Goal: Information Seeking & Learning: Learn about a topic

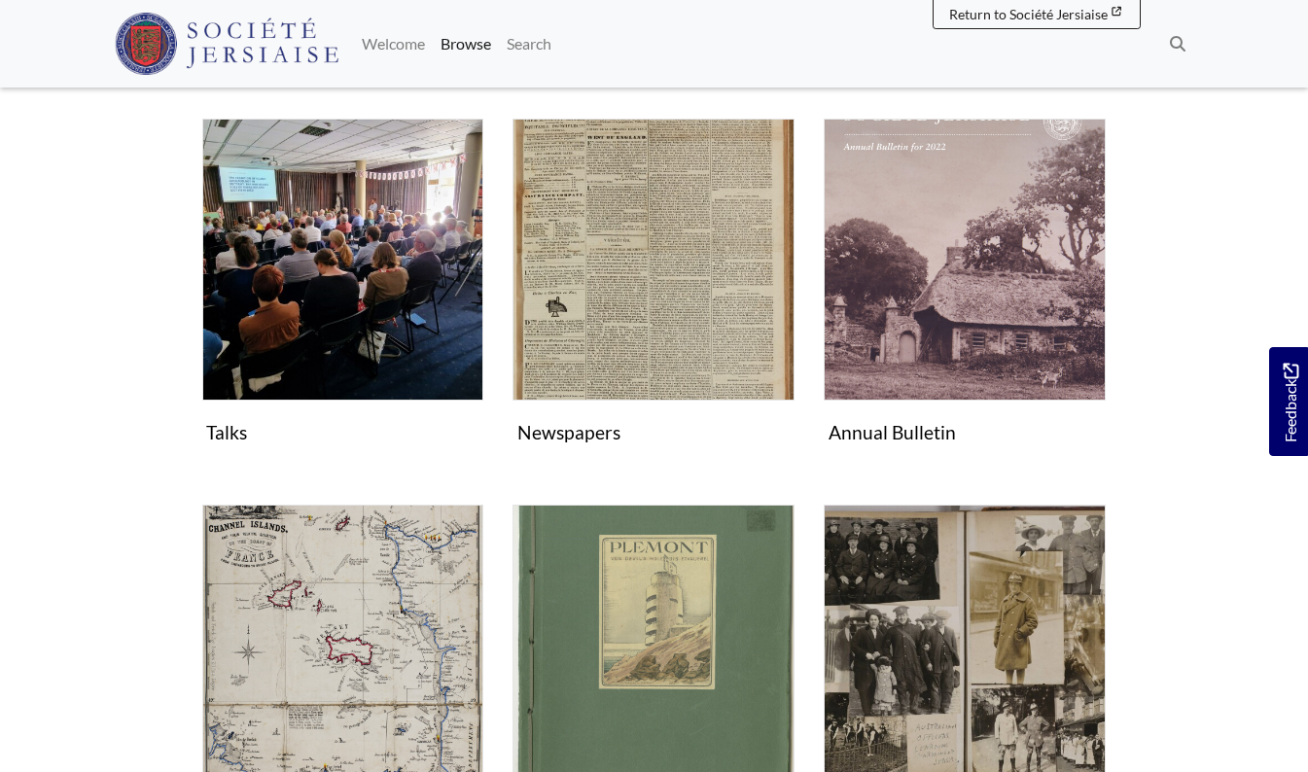
scroll to position [354, 0]
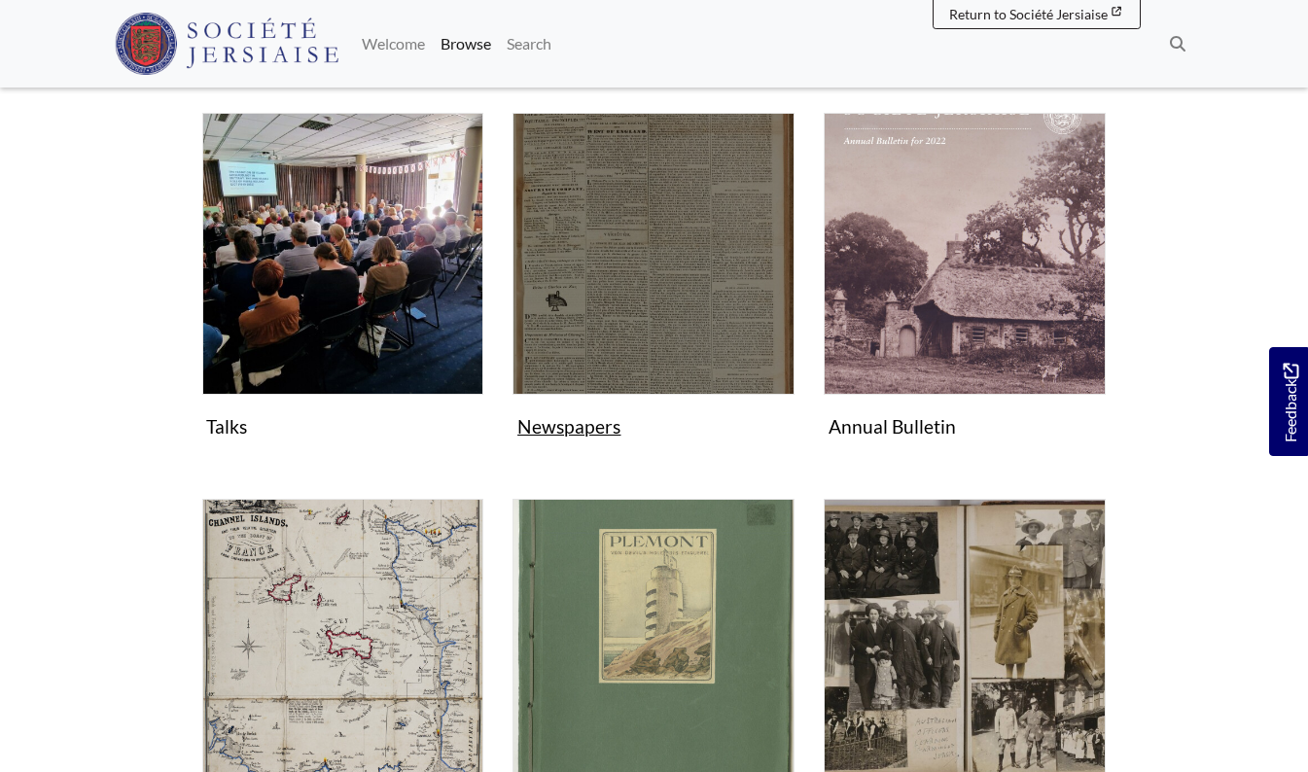
click at [631, 246] on img "Subcollection" at bounding box center [654, 254] width 282 height 282
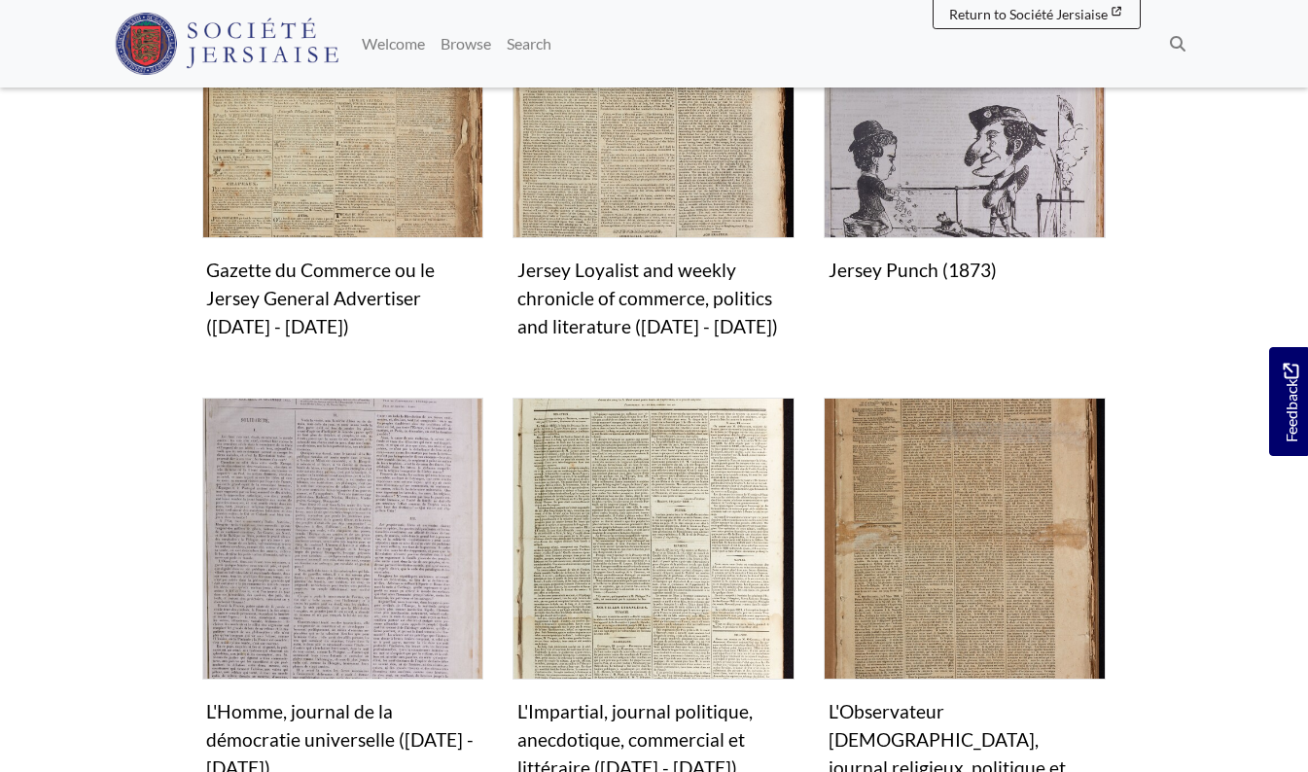
scroll to position [1734, 0]
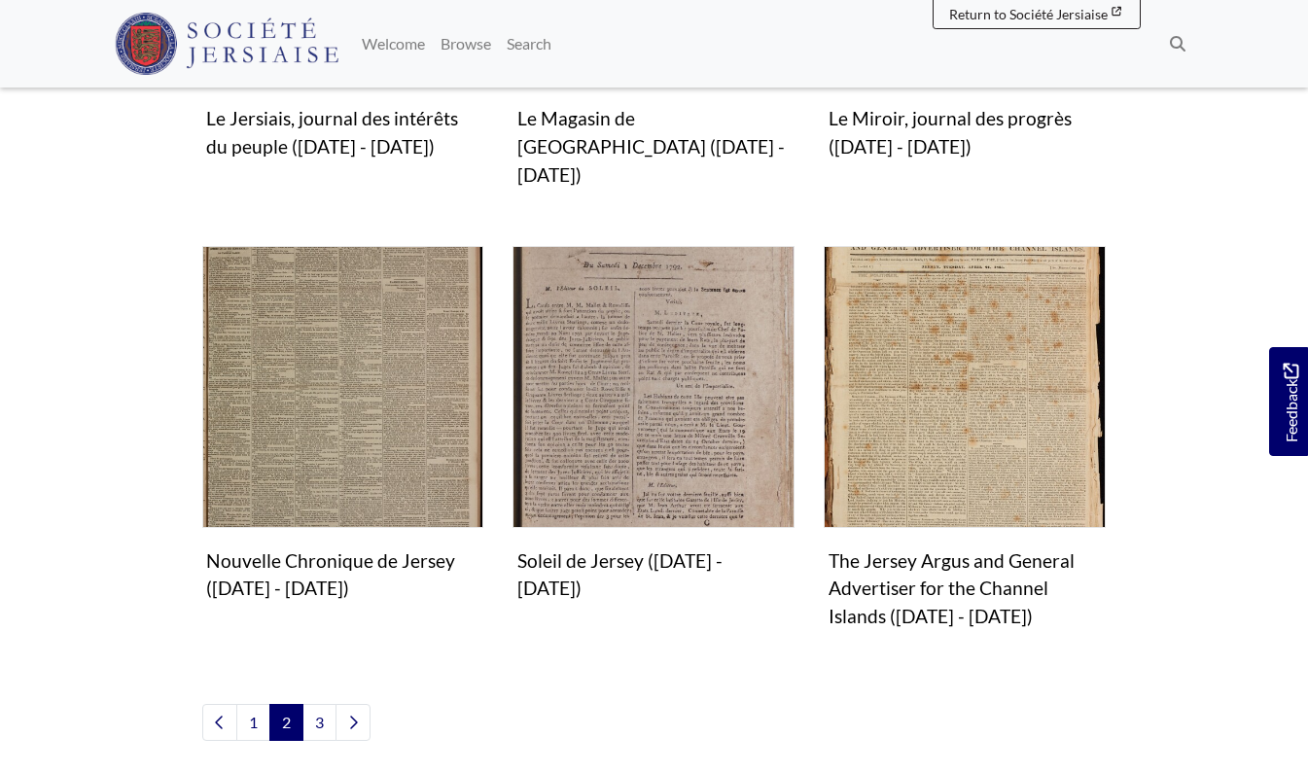
scroll to position [1799, 0]
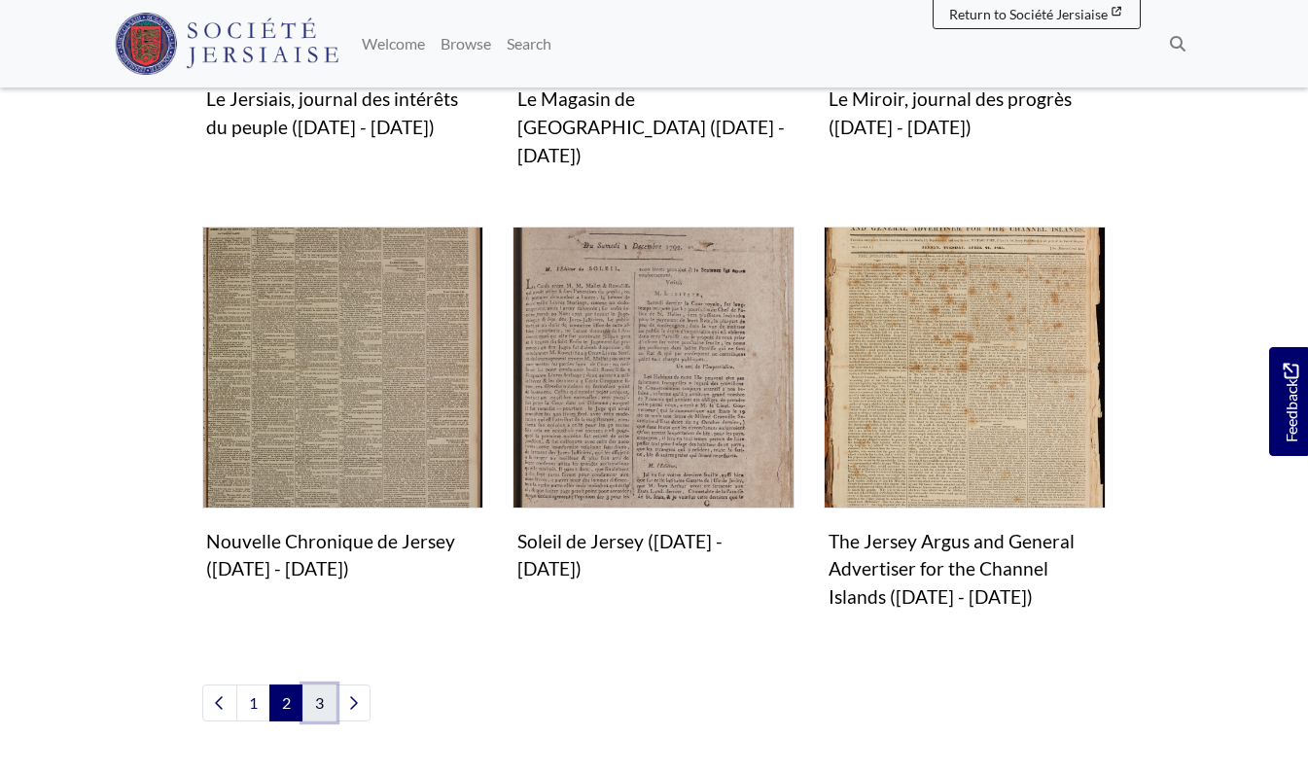
click at [317, 685] on link "3" at bounding box center [319, 703] width 34 height 37
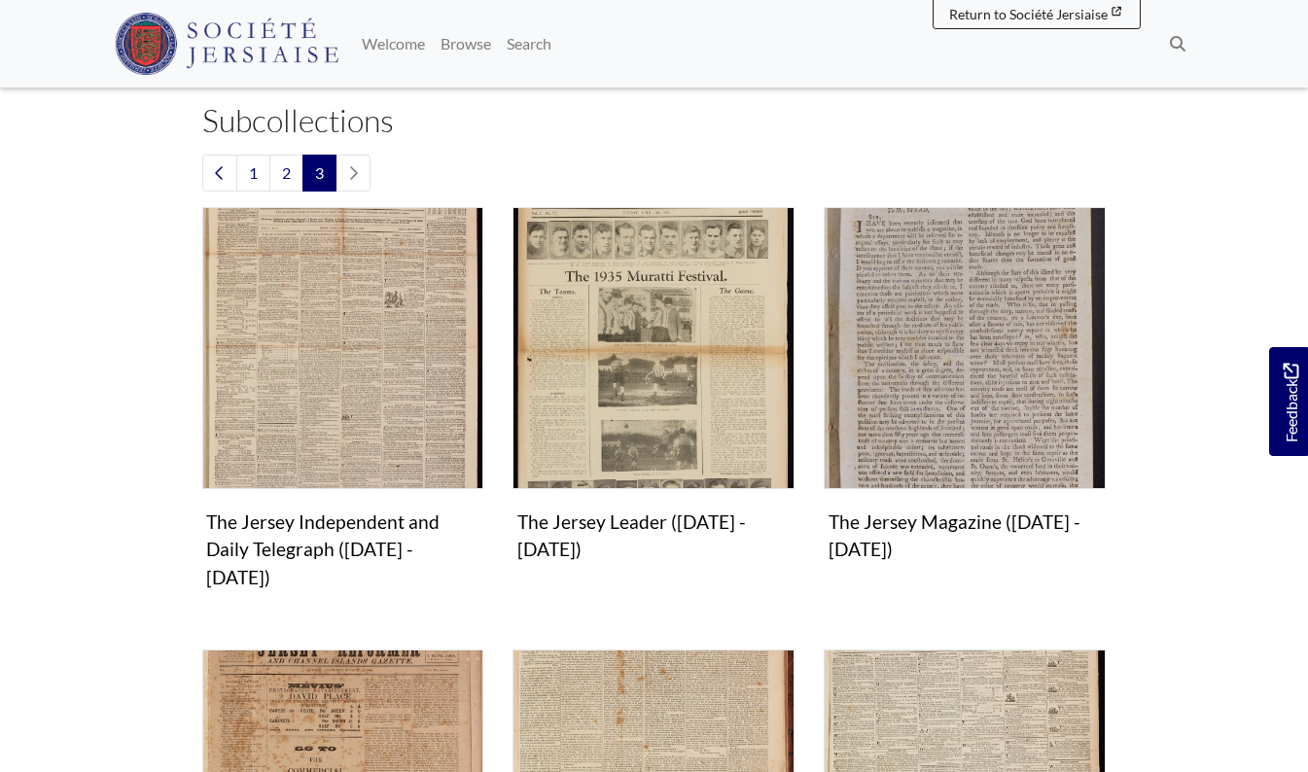
scroll to position [542, 0]
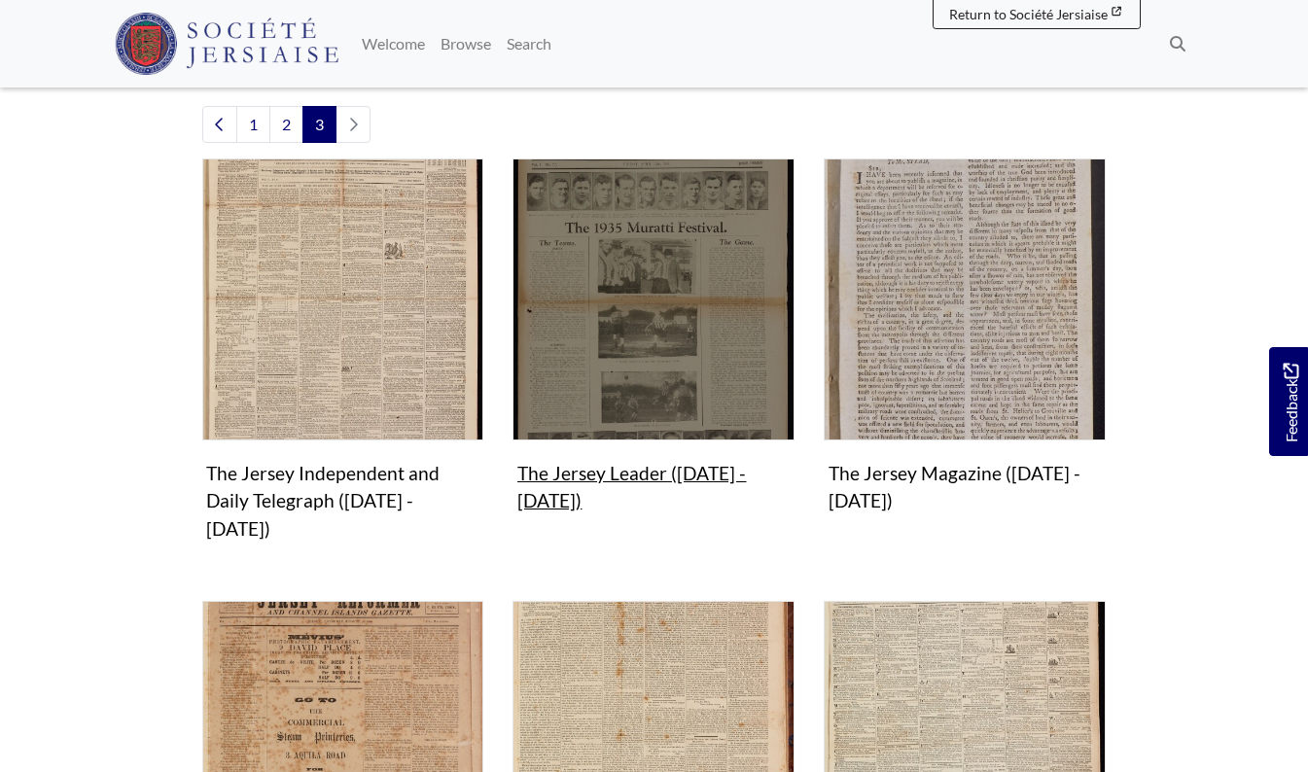
click at [650, 270] on img "Subcollection" at bounding box center [654, 300] width 282 height 282
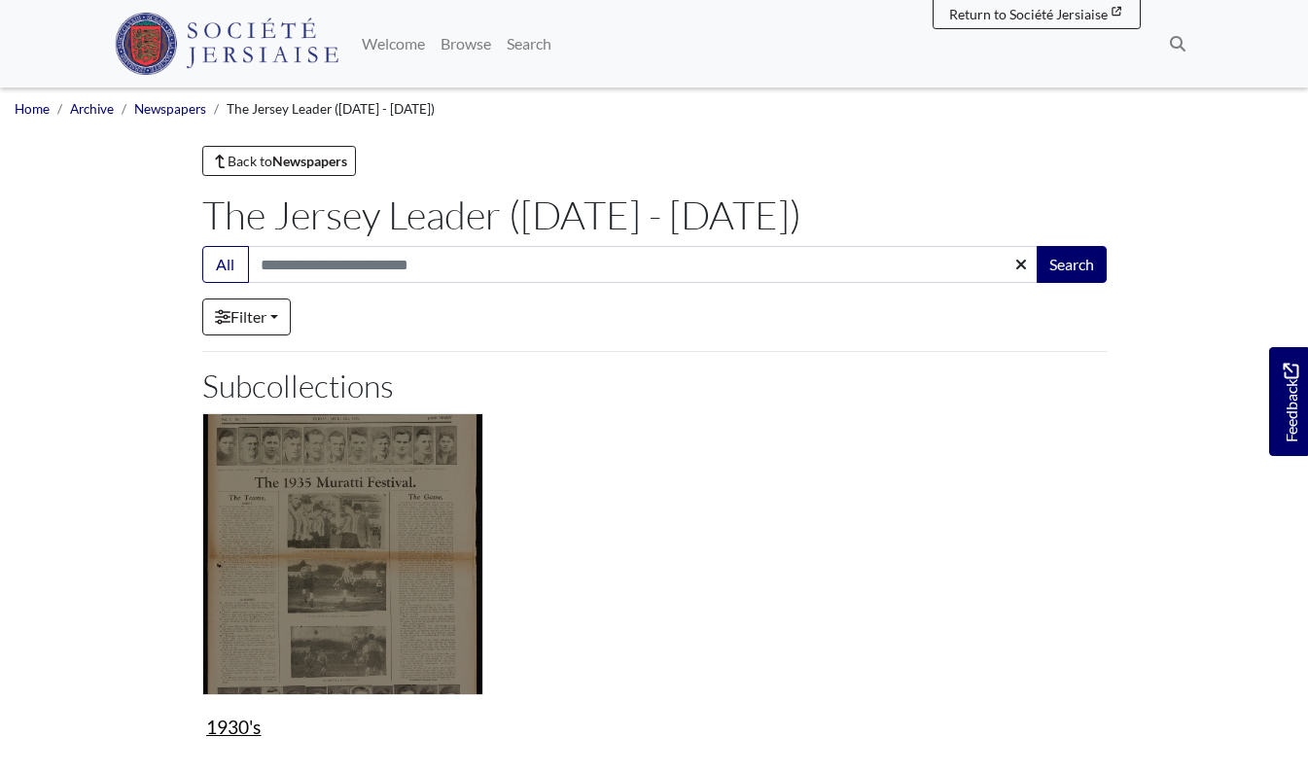
click at [394, 532] on img "Subcollection" at bounding box center [343, 554] width 282 height 282
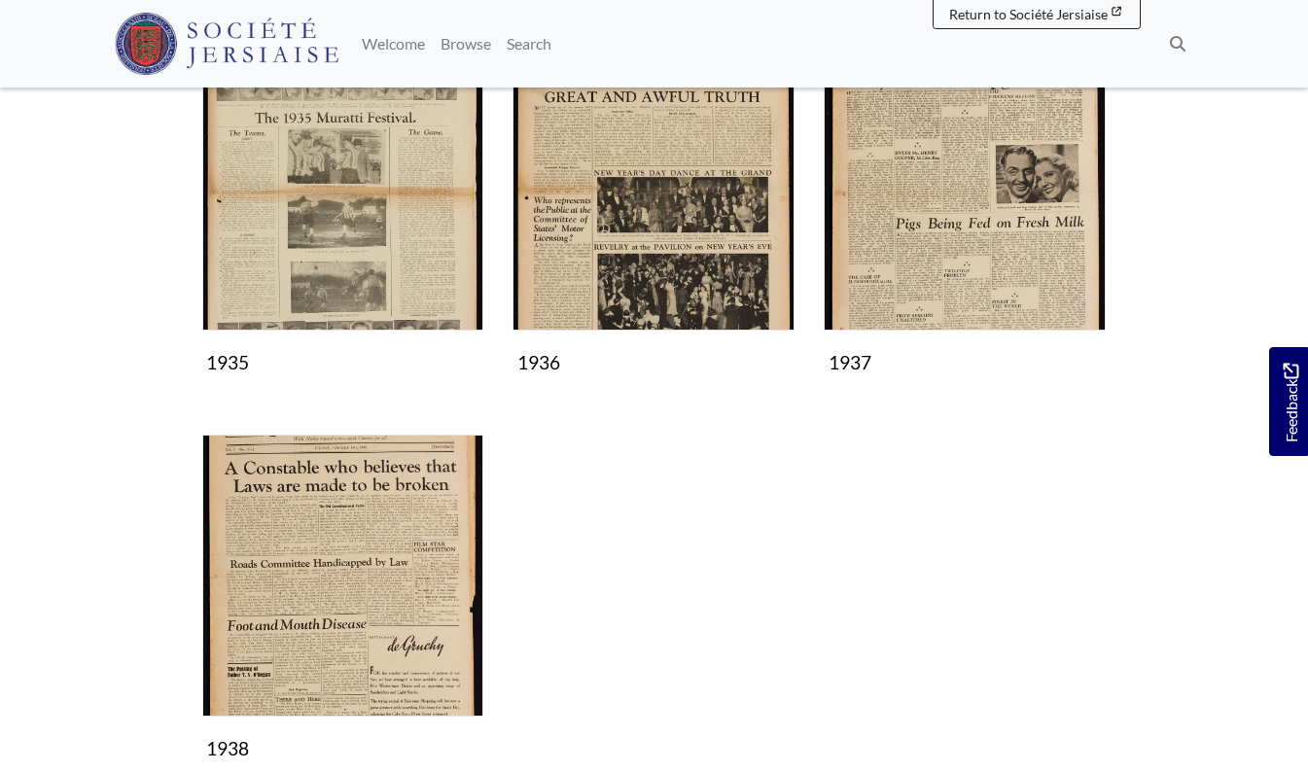
scroll to position [634, 0]
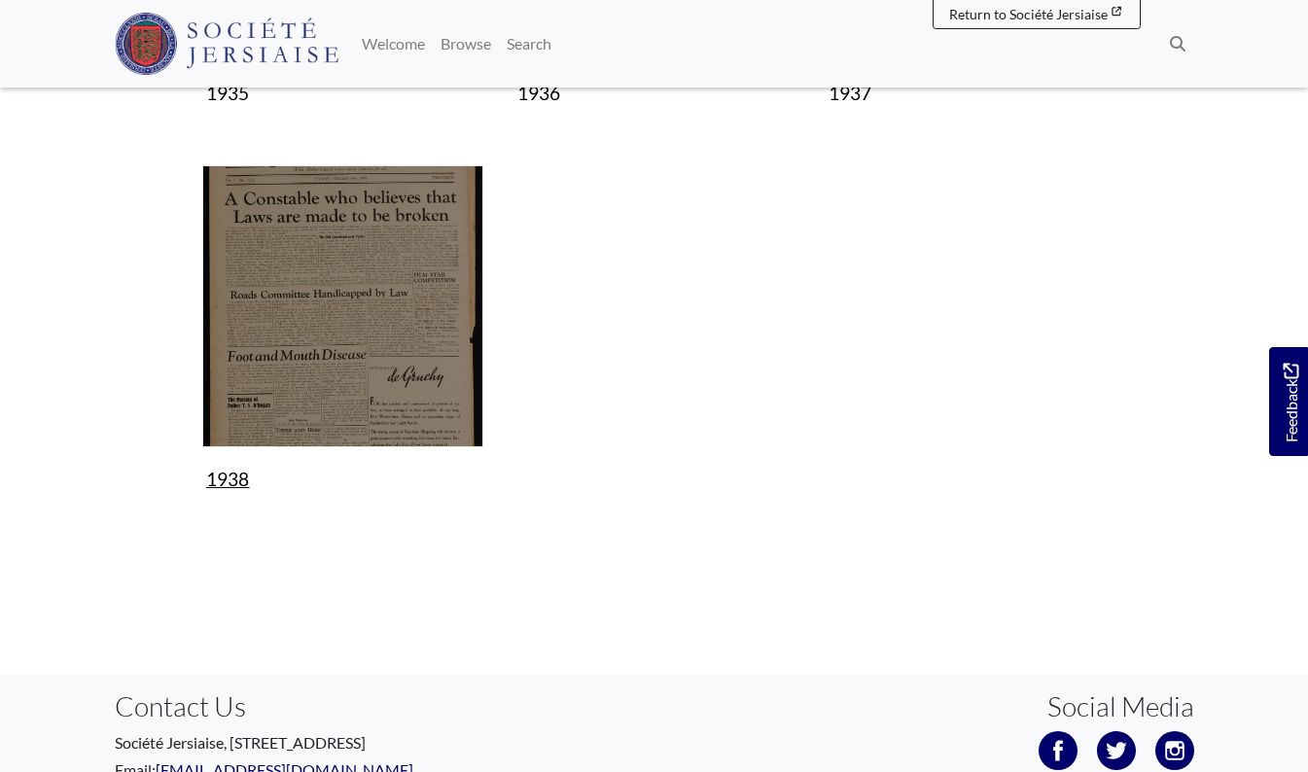
click at [347, 270] on img "Subcollection" at bounding box center [343, 306] width 282 height 282
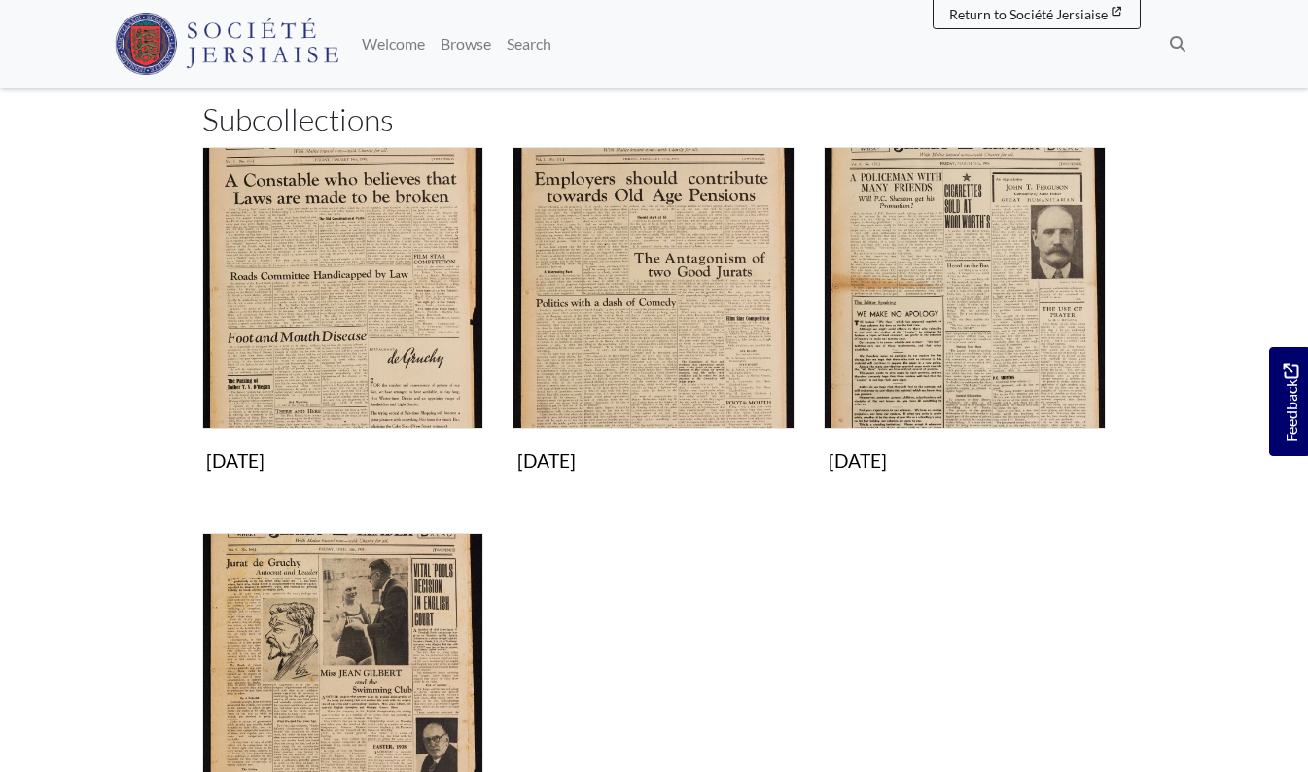
scroll to position [479, 0]
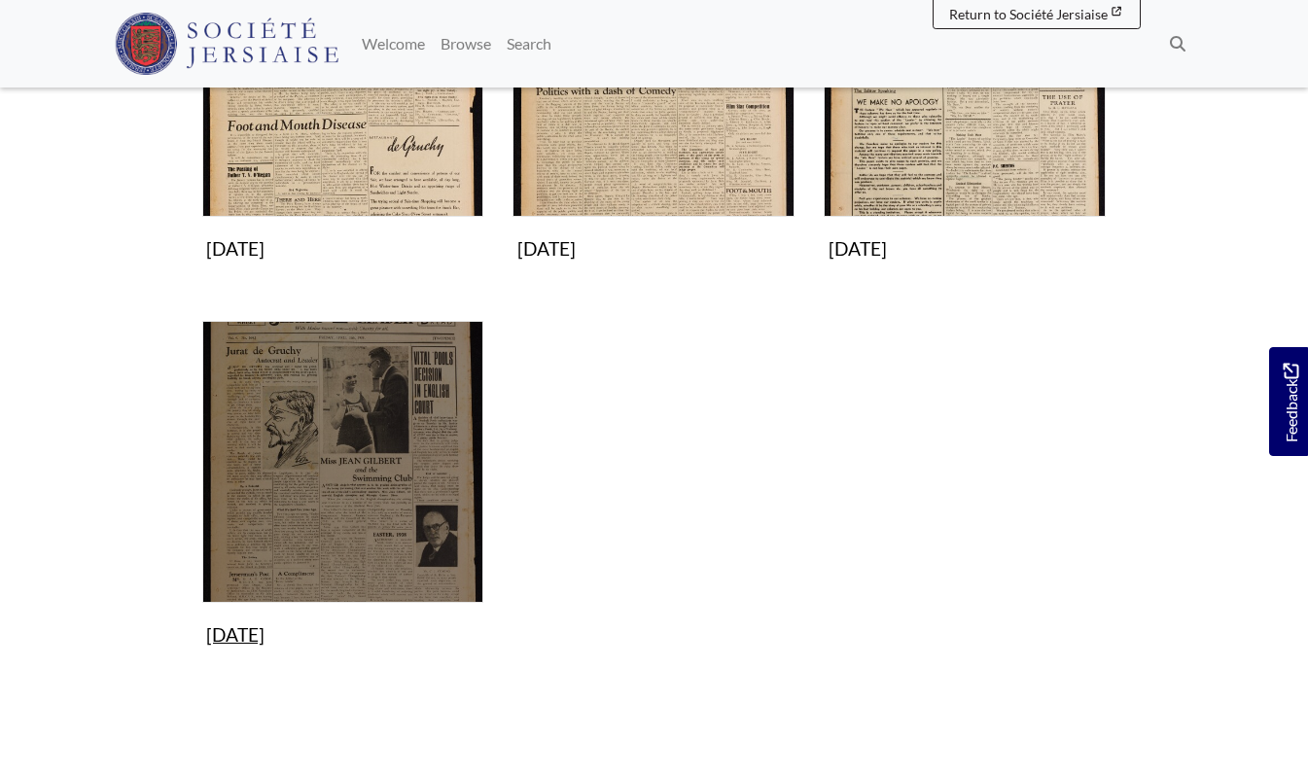
click at [310, 406] on img "Subcollection" at bounding box center [343, 462] width 282 height 282
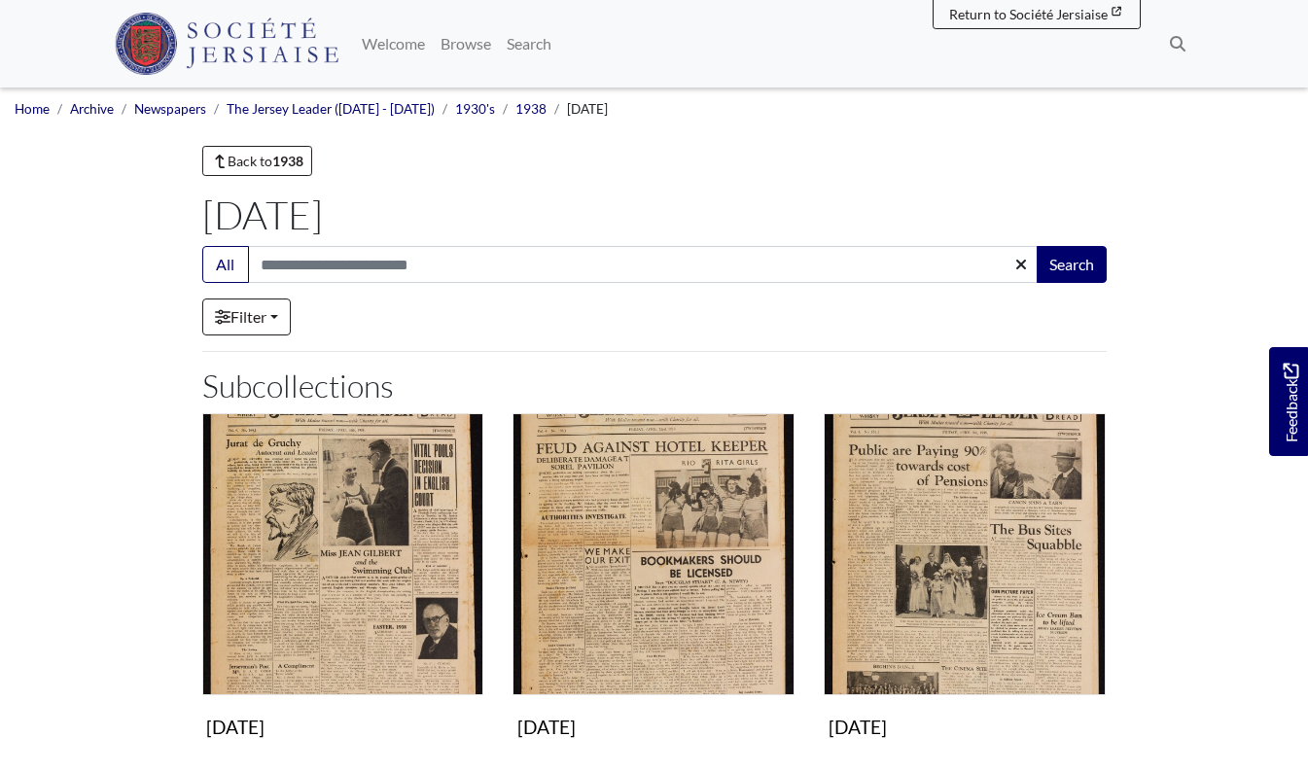
scroll to position [294, 0]
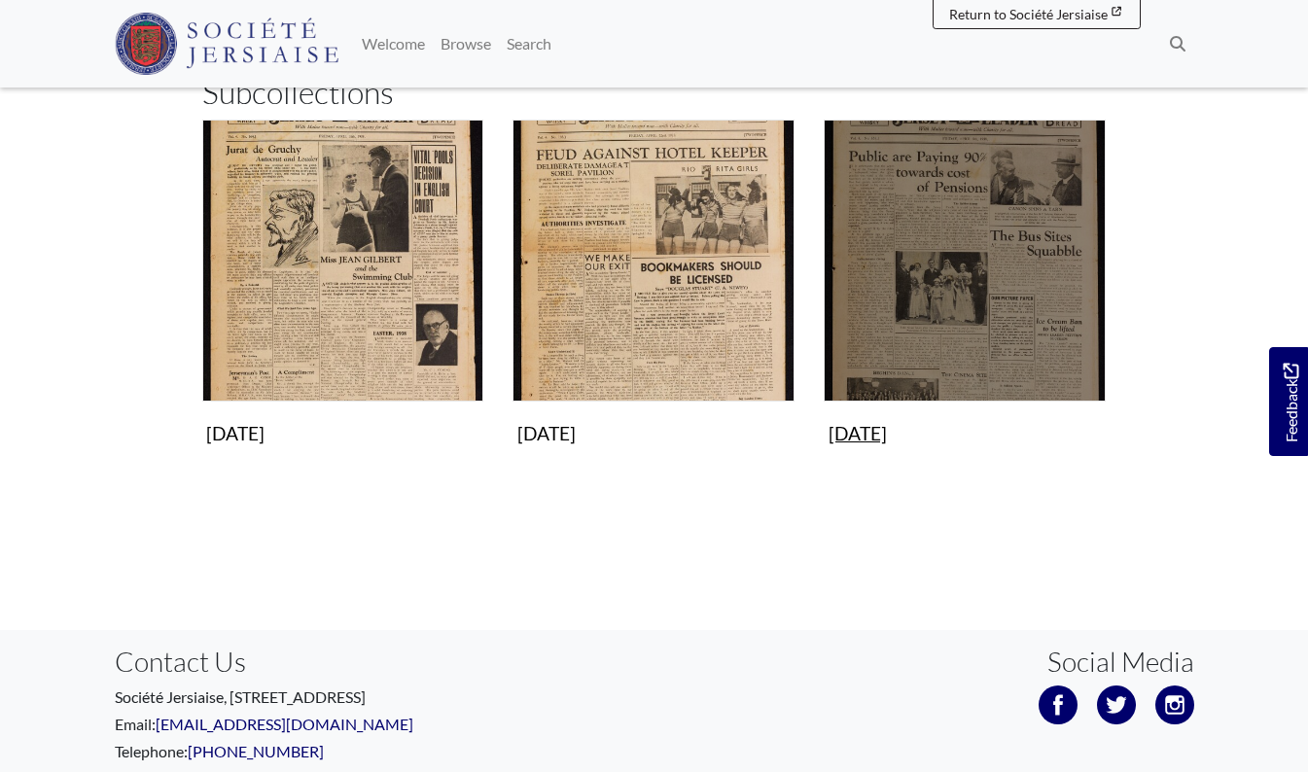
click at [965, 311] on img "Subcollection" at bounding box center [965, 261] width 282 height 282
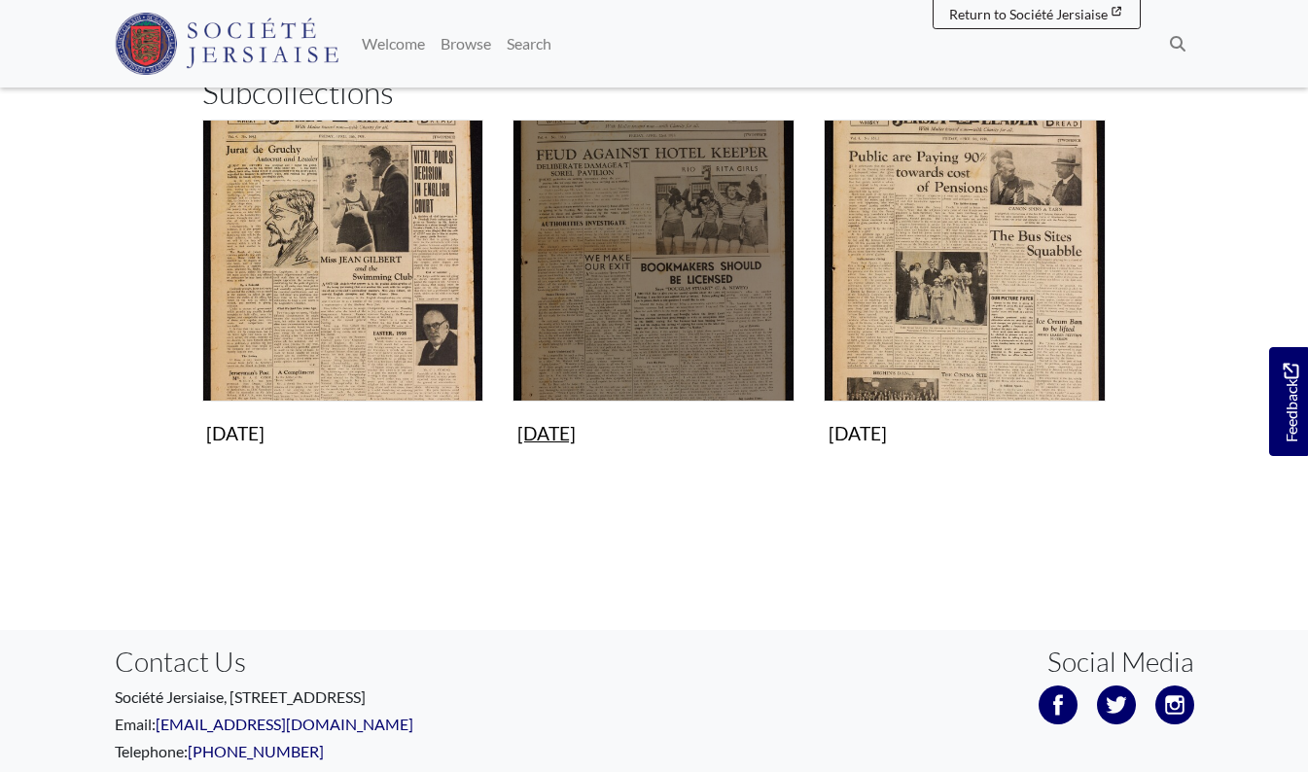
click at [698, 236] on img "Subcollection" at bounding box center [654, 261] width 282 height 282
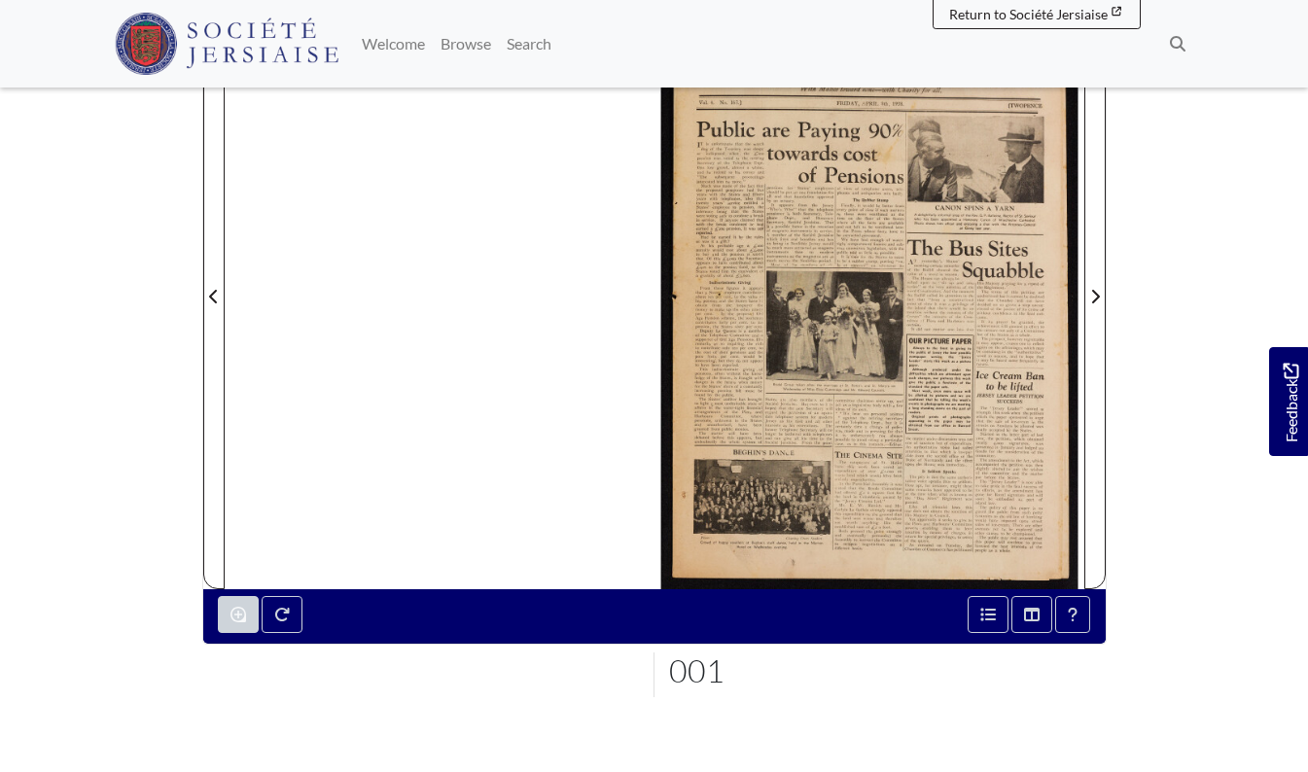
scroll to position [358, 0]
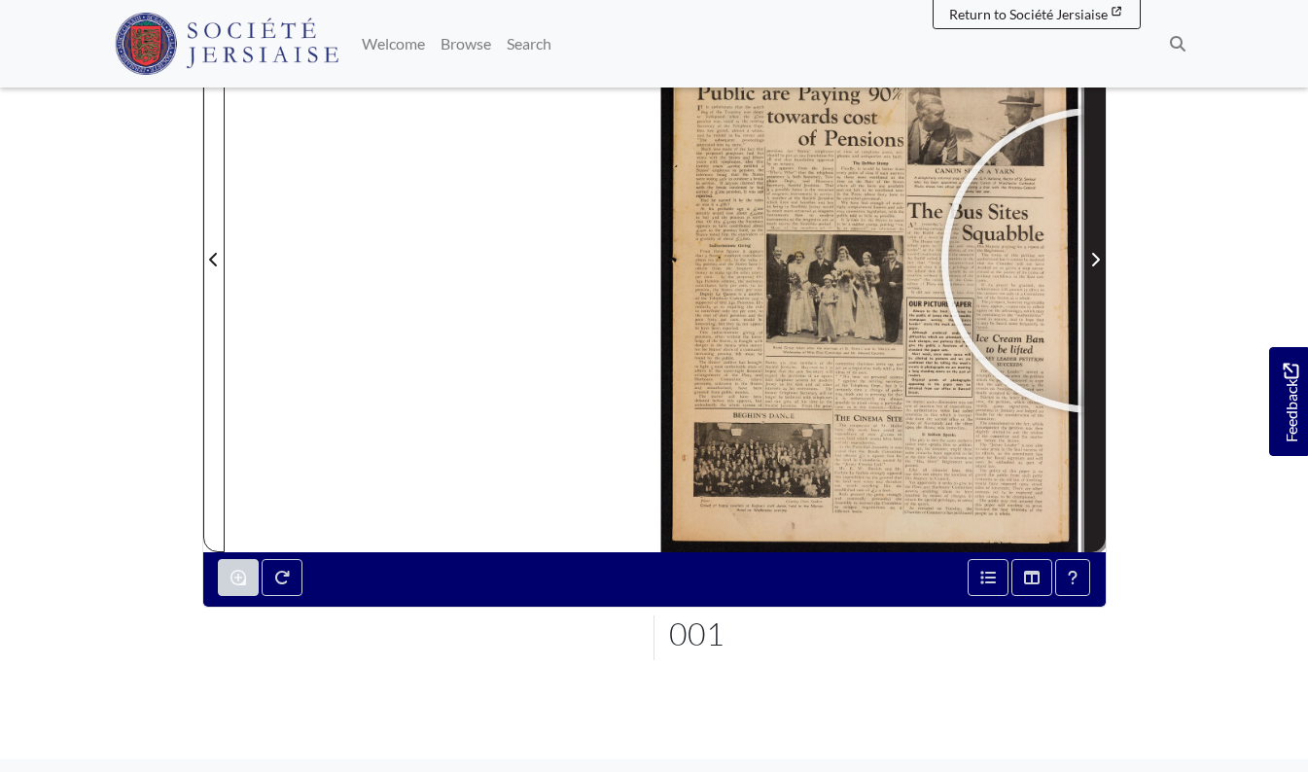
click at [1094, 261] on icon "Next Page" at bounding box center [1095, 260] width 10 height 16
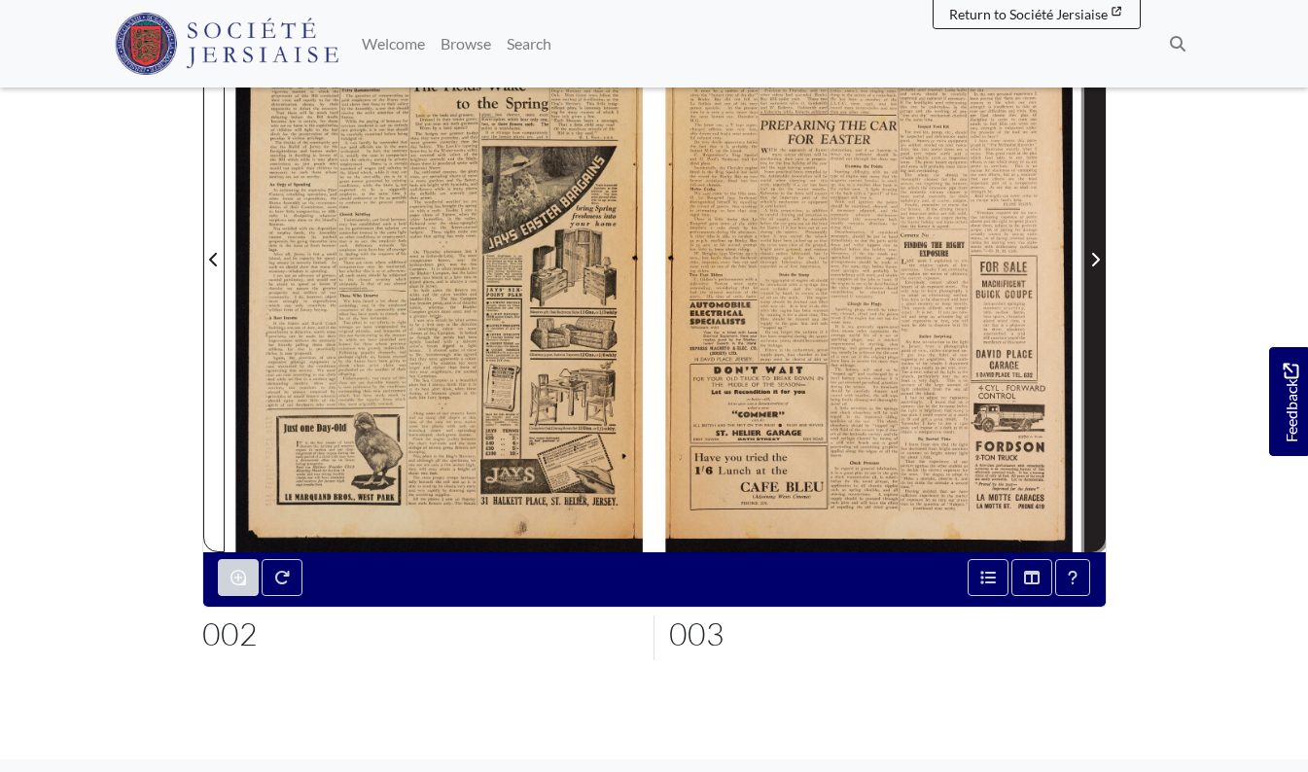
click at [1094, 261] on icon "Next Page" at bounding box center [1095, 260] width 10 height 16
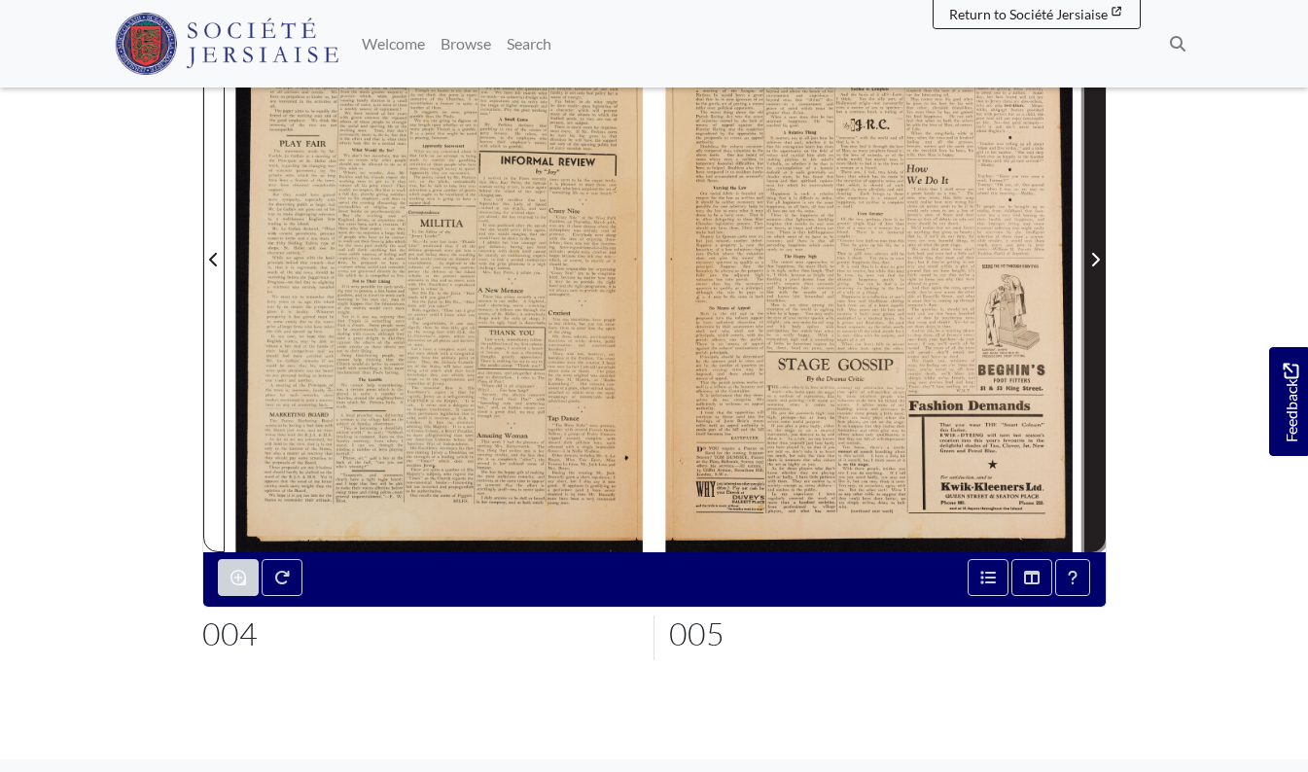
click at [1094, 261] on icon "Next Page" at bounding box center [1095, 260] width 10 height 16
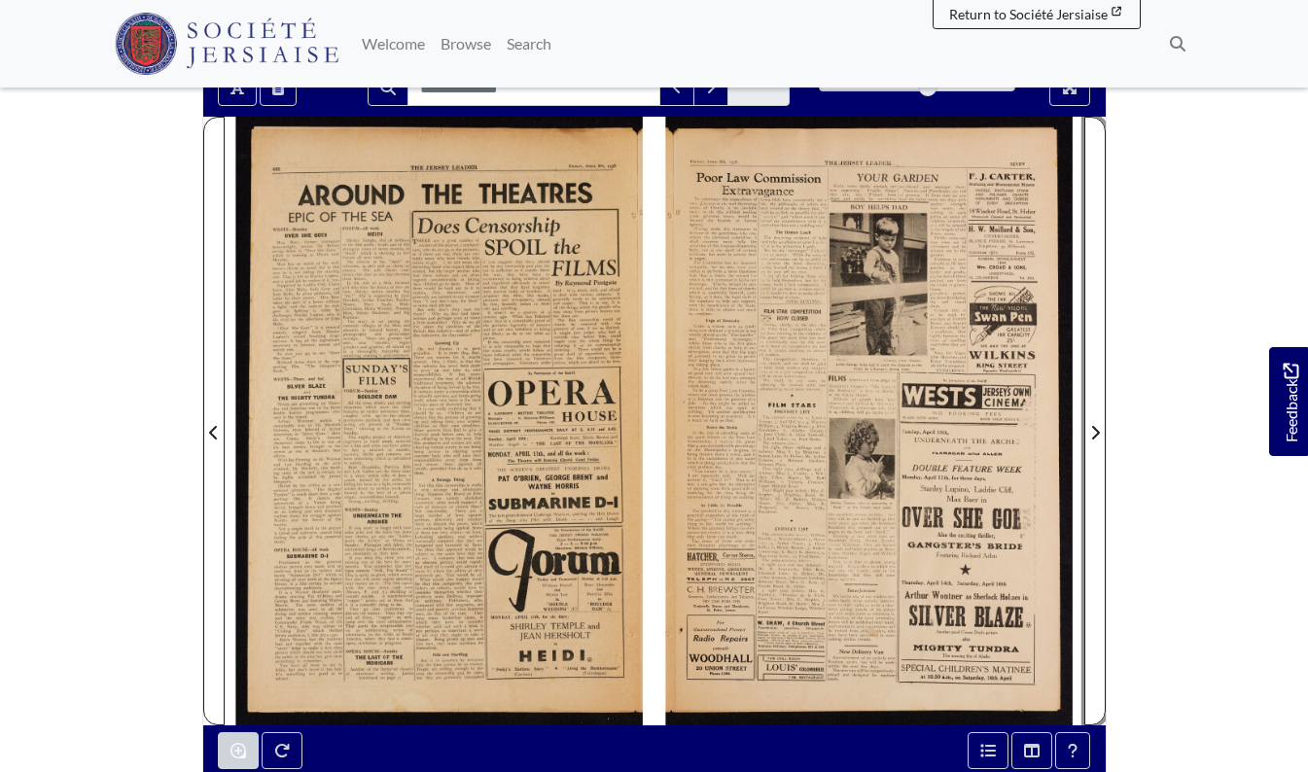
scroll to position [178, 0]
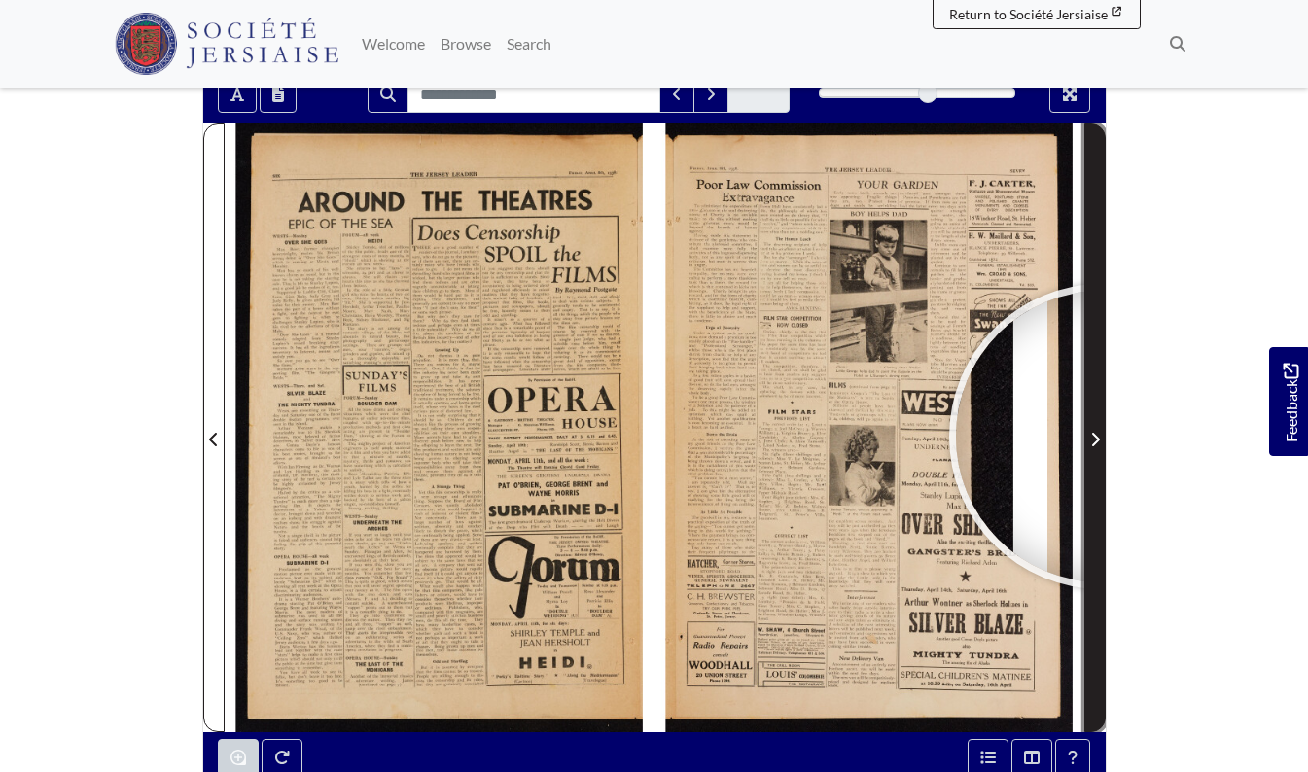
click at [1102, 437] on span "Next Page" at bounding box center [1094, 439] width 19 height 23
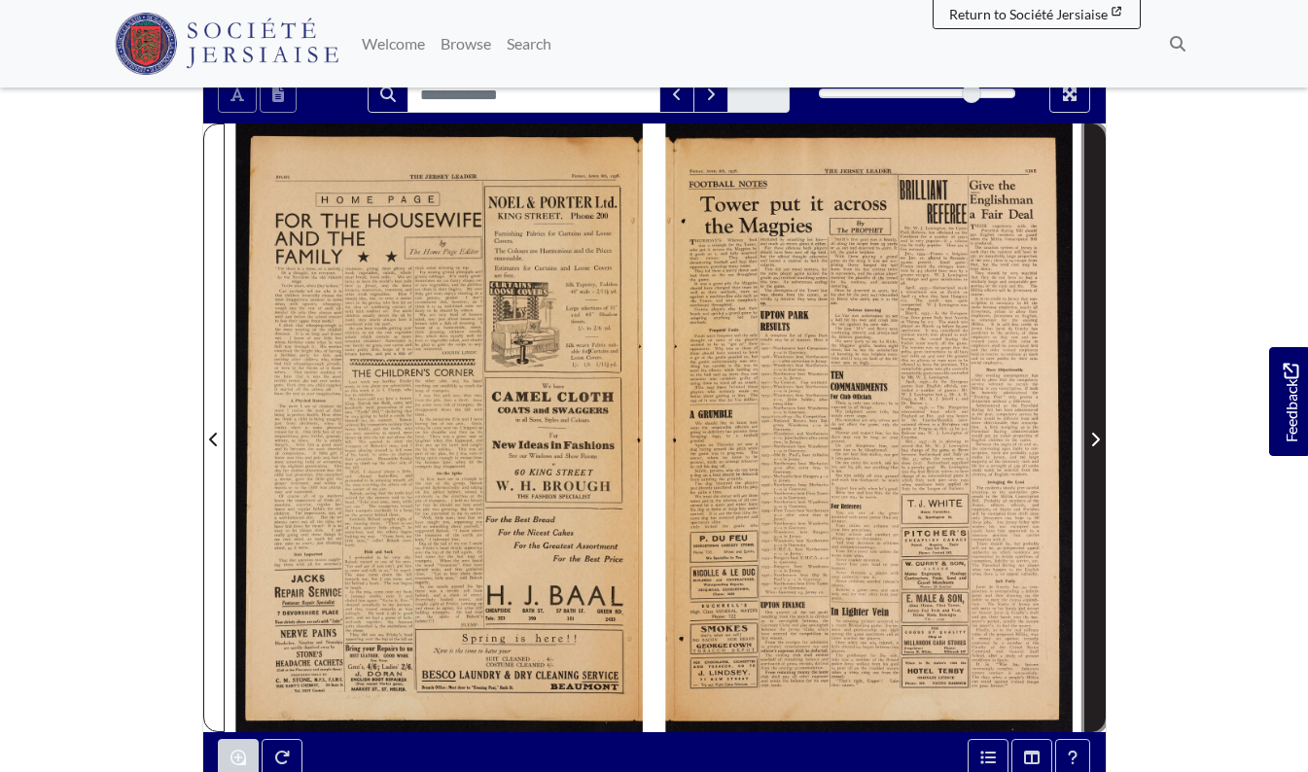
click at [1102, 437] on span "Next Page" at bounding box center [1094, 439] width 19 height 23
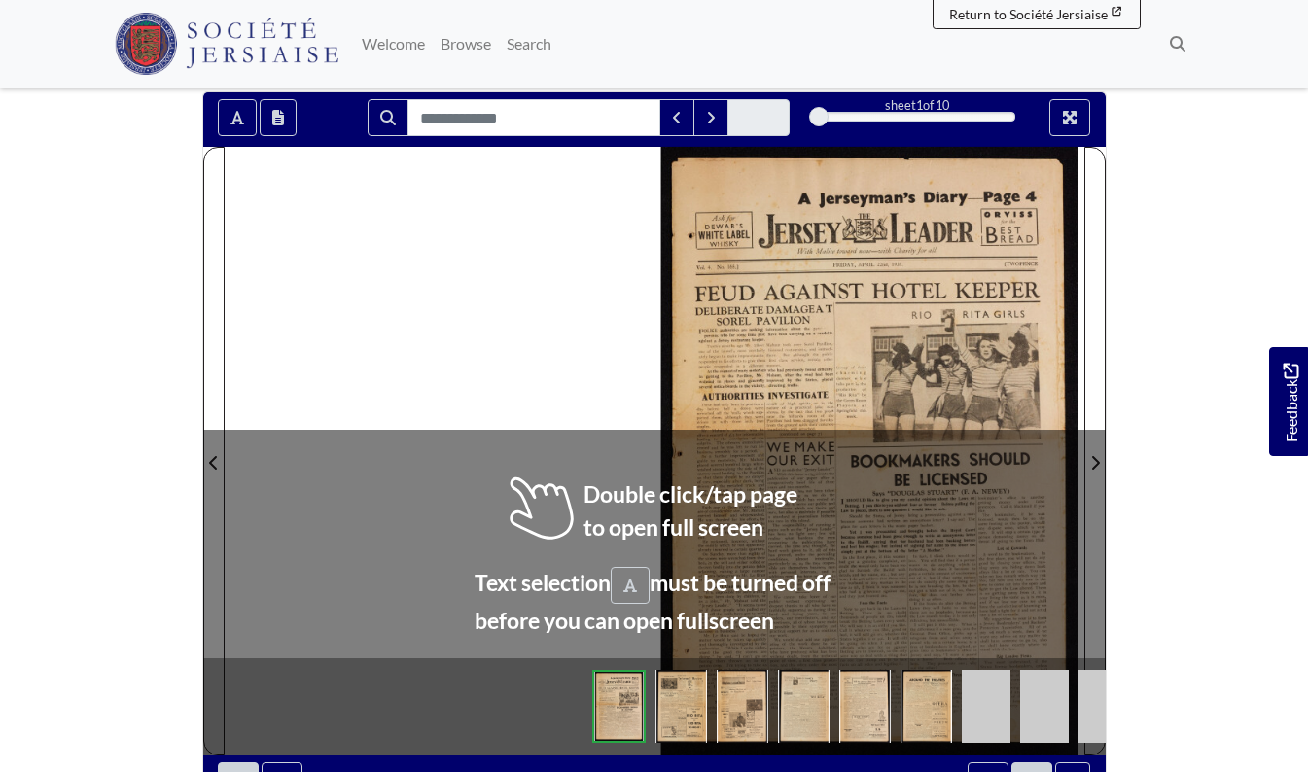
scroll to position [183, 0]
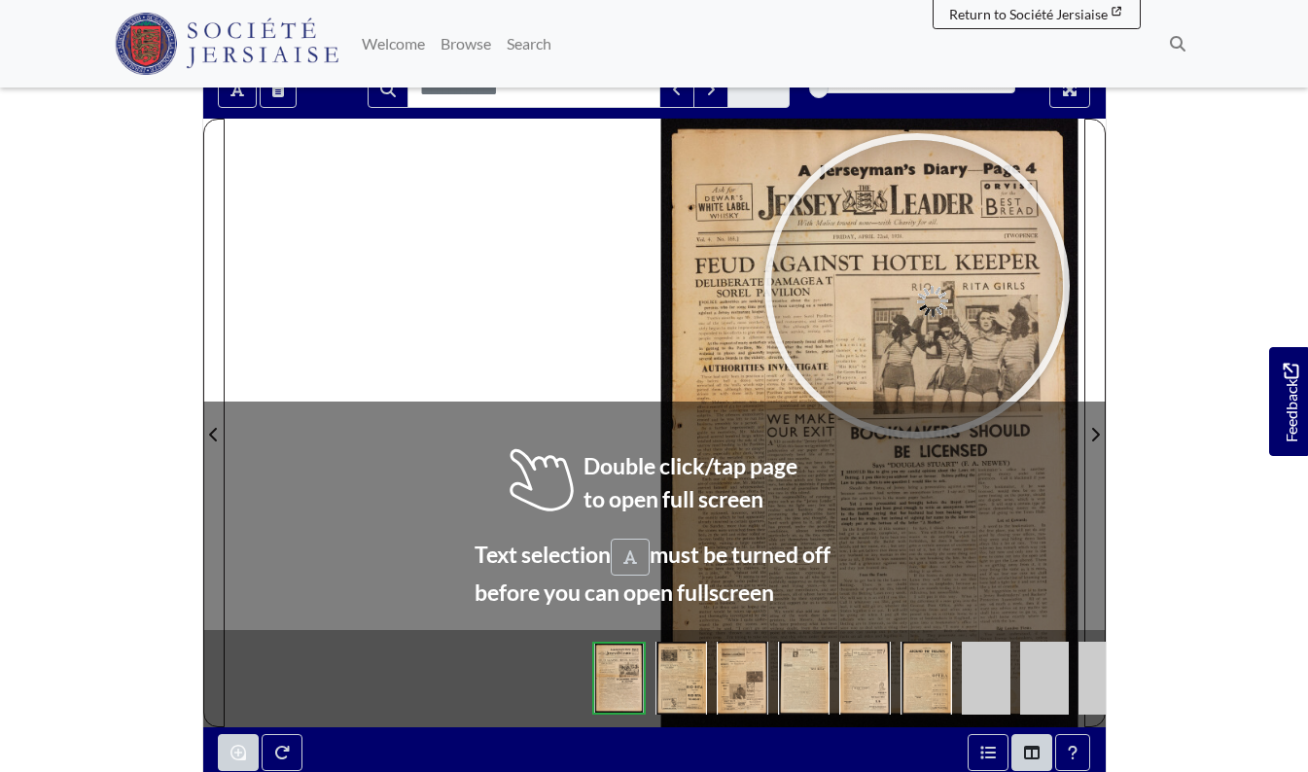
click at [917, 286] on div at bounding box center [917, 286] width 292 height 292
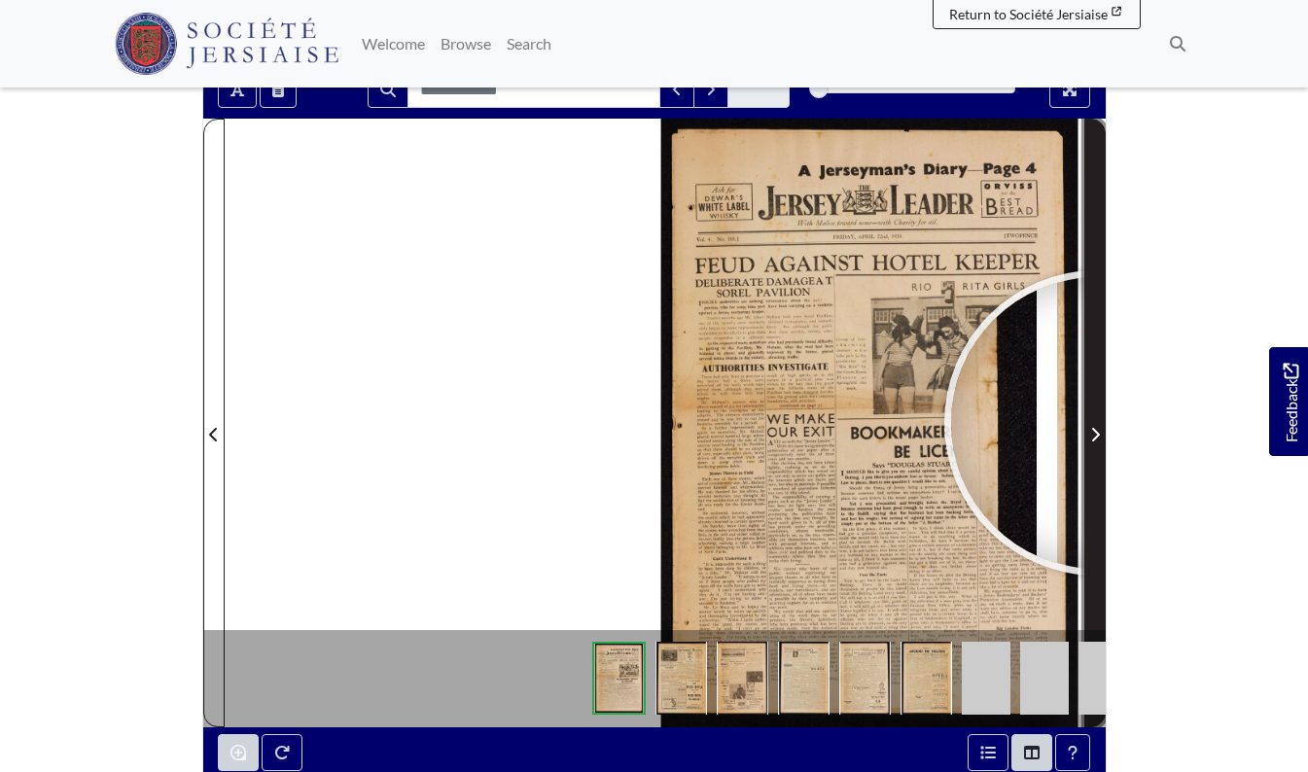
click at [1097, 423] on span "Next Page" at bounding box center [1094, 434] width 19 height 23
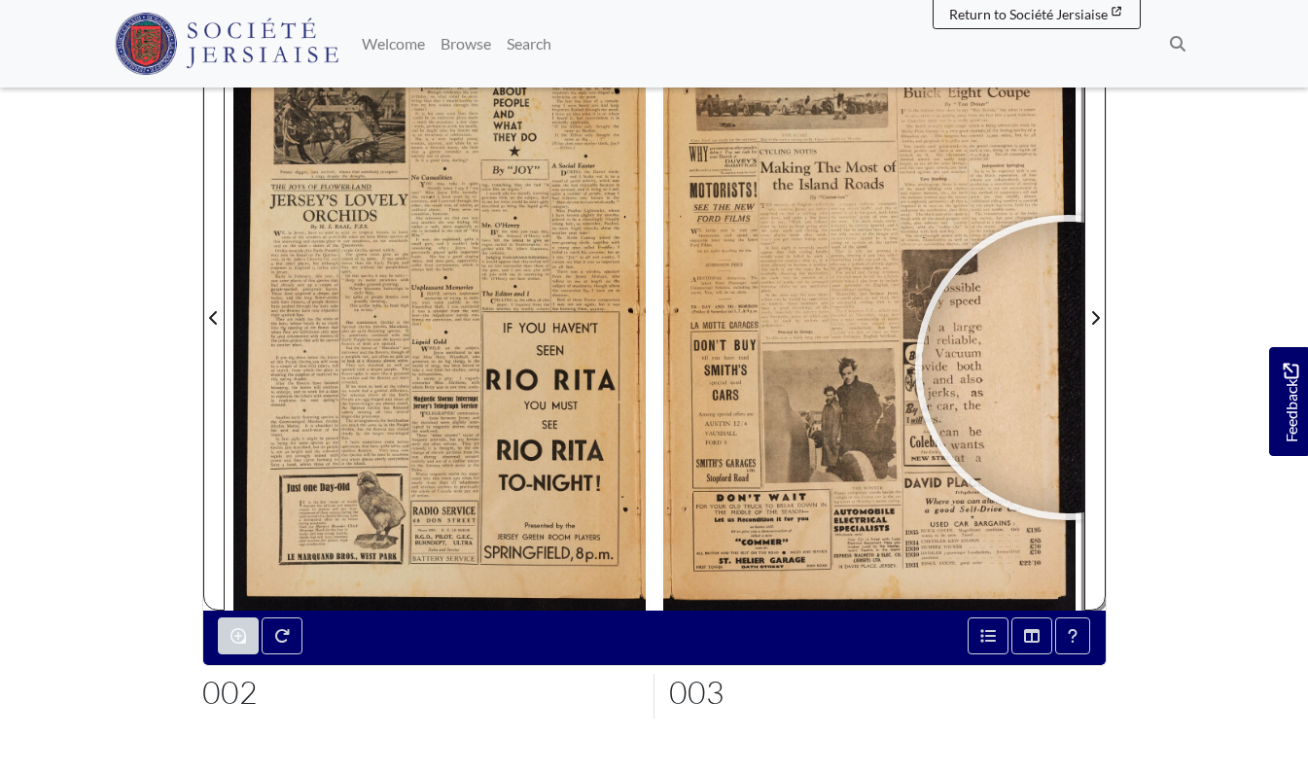
scroll to position [308, 0]
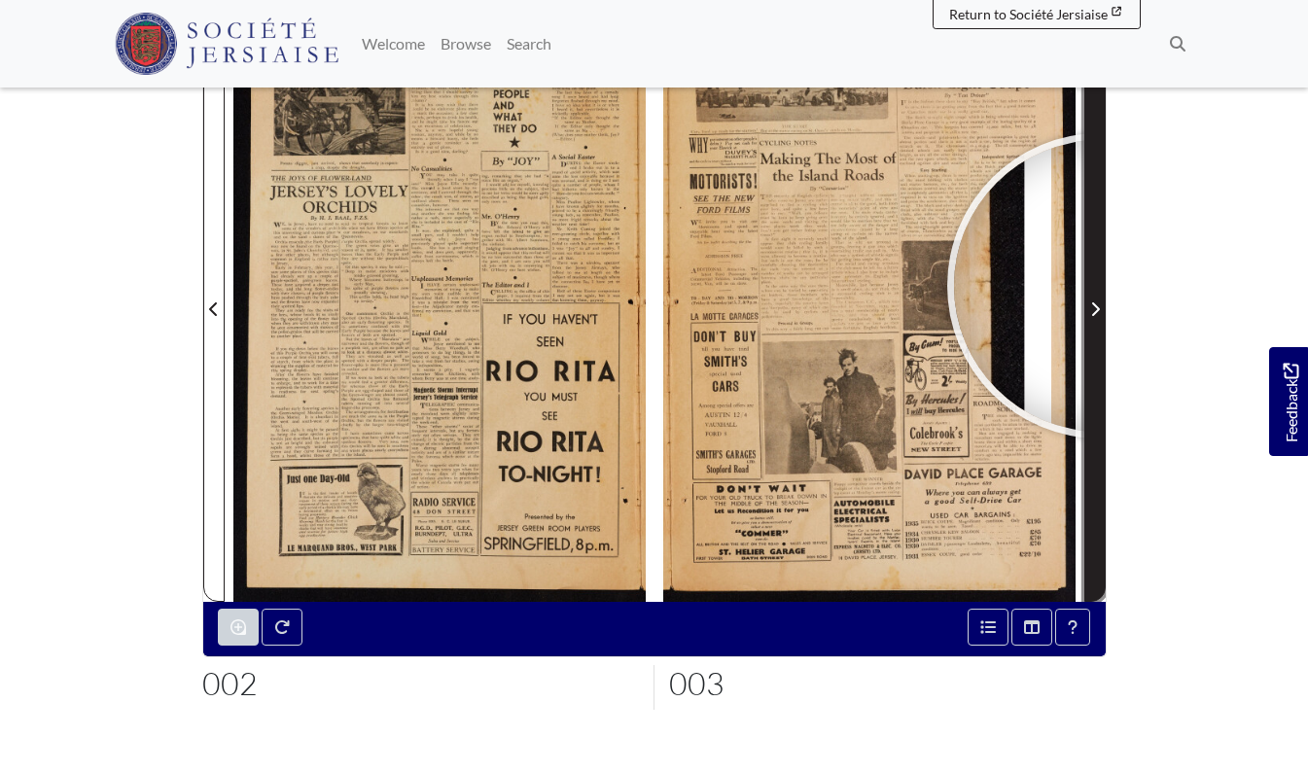
click at [1100, 286] on span "Next Page" at bounding box center [1094, 297] width 19 height 606
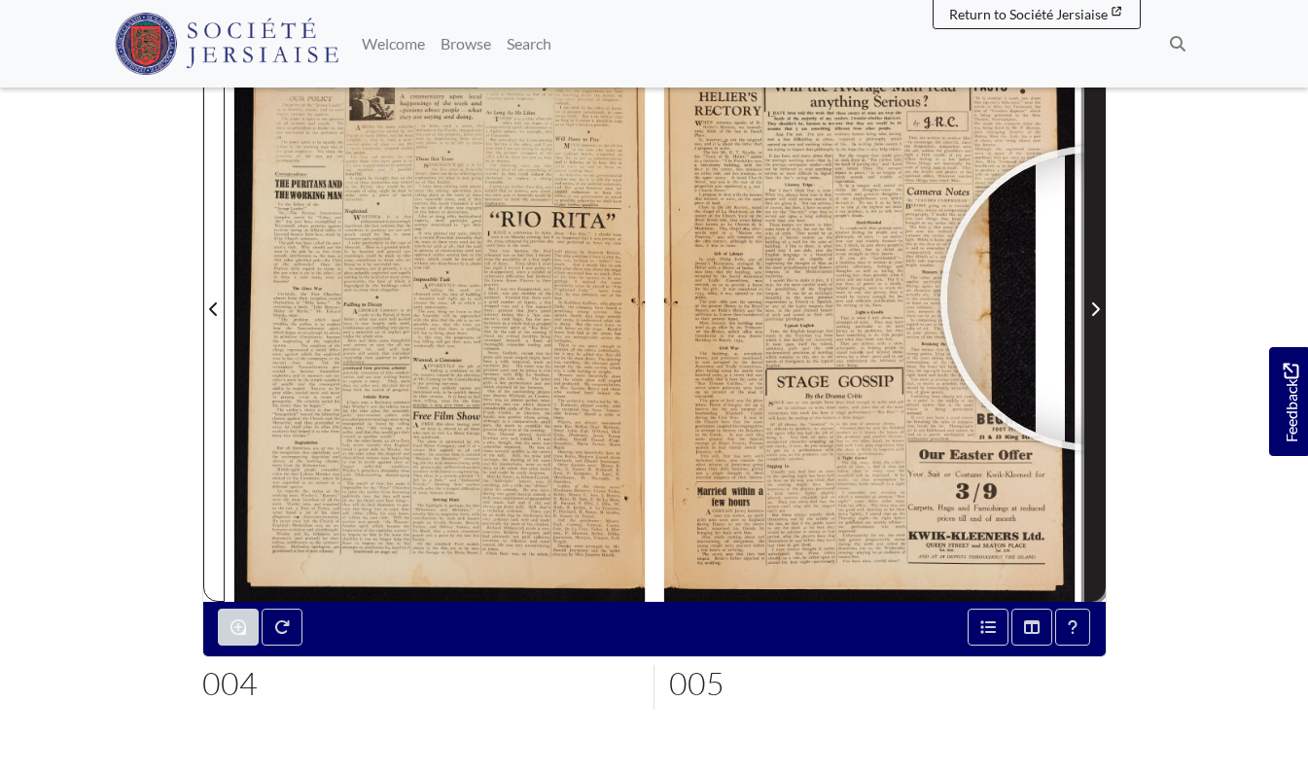
click at [1093, 298] on span "Next Page" at bounding box center [1094, 309] width 19 height 23
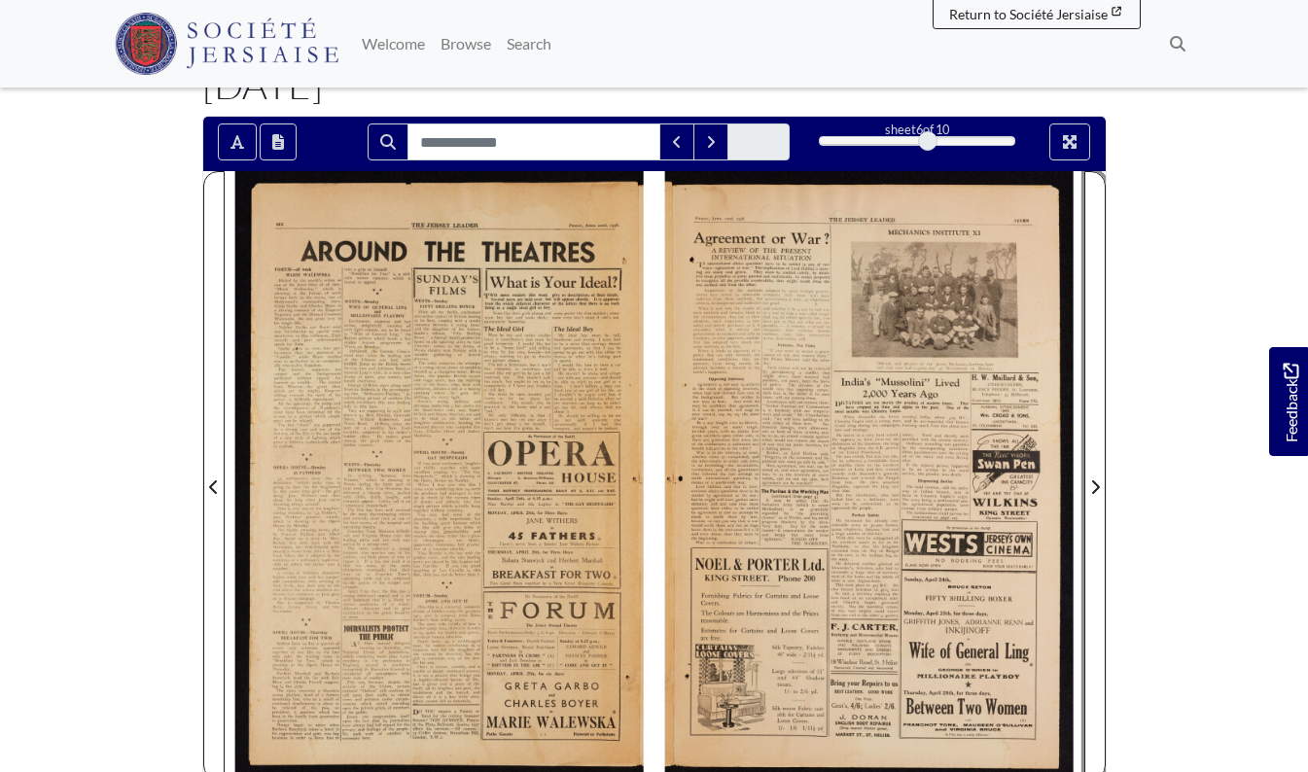
scroll to position [110, 0]
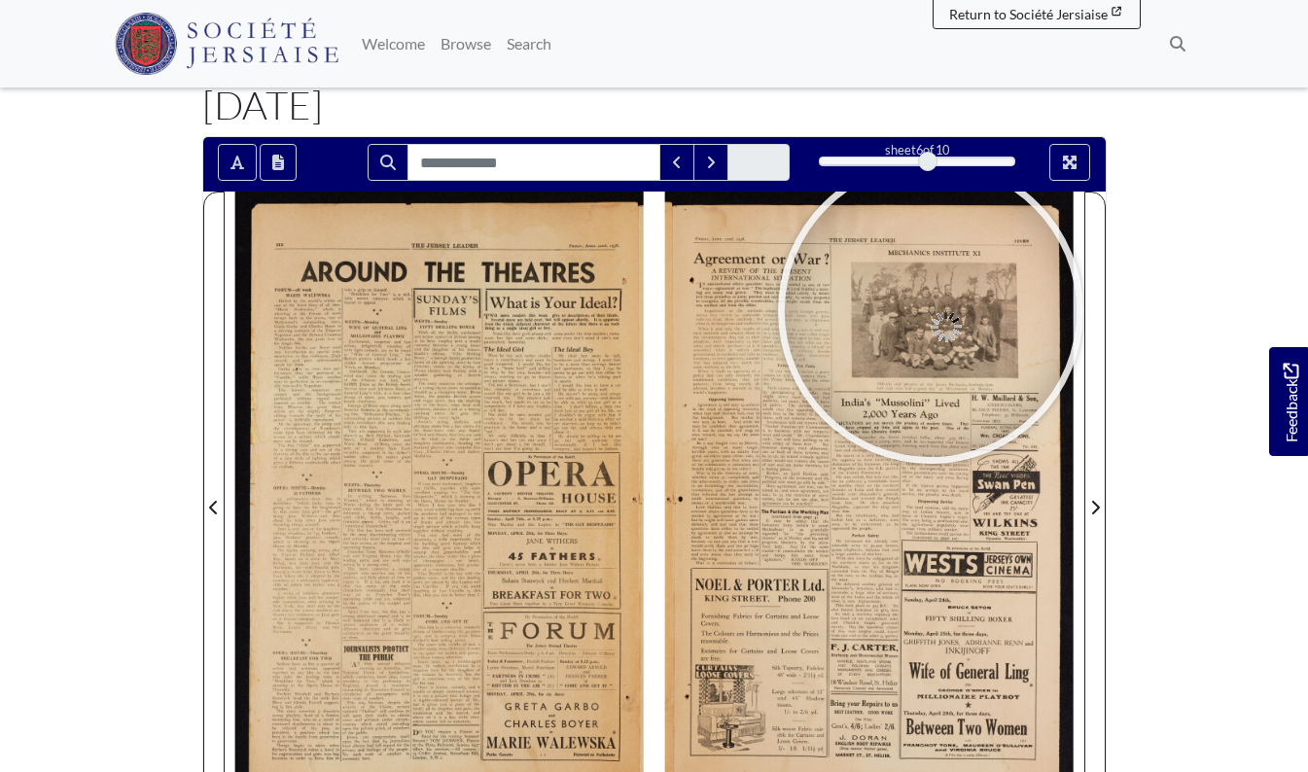
click at [931, 311] on div at bounding box center [931, 311] width 292 height 292
